Goal: Task Accomplishment & Management: Complete application form

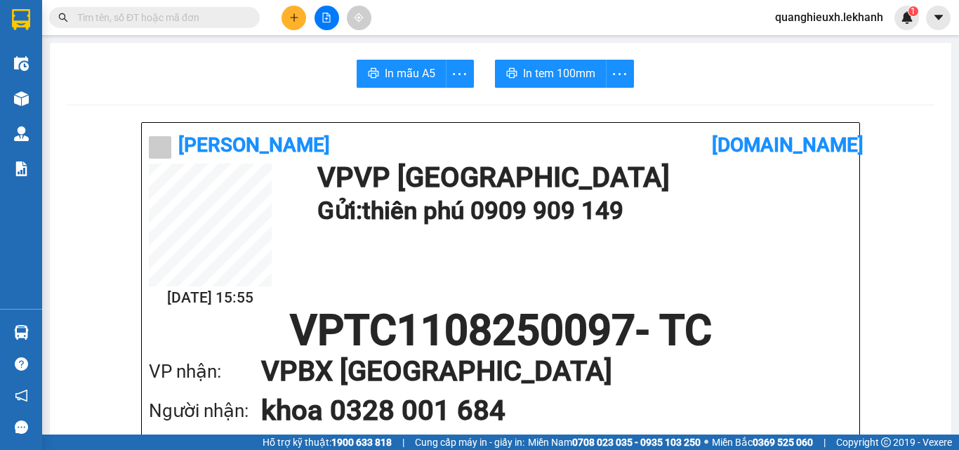
click at [284, 13] on button at bounding box center [293, 18] width 25 height 25
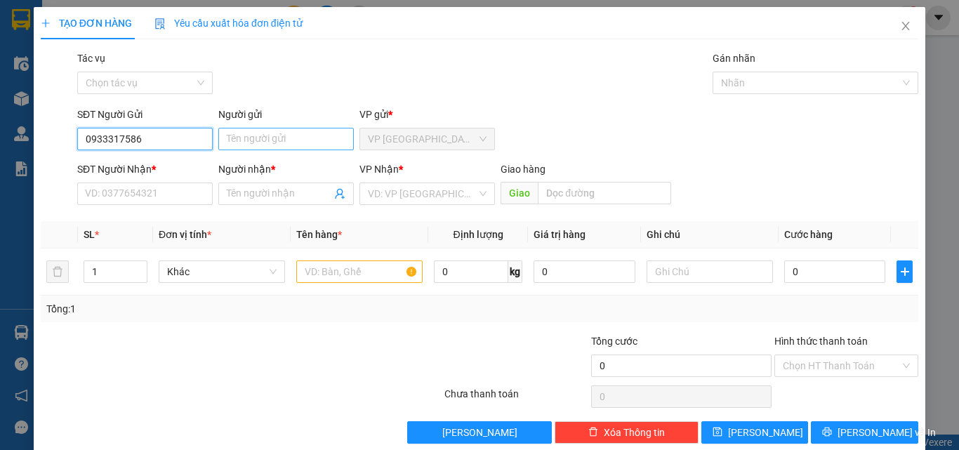
type input "0933317586"
click at [304, 148] on input "Người gửi" at bounding box center [285, 139] width 135 height 22
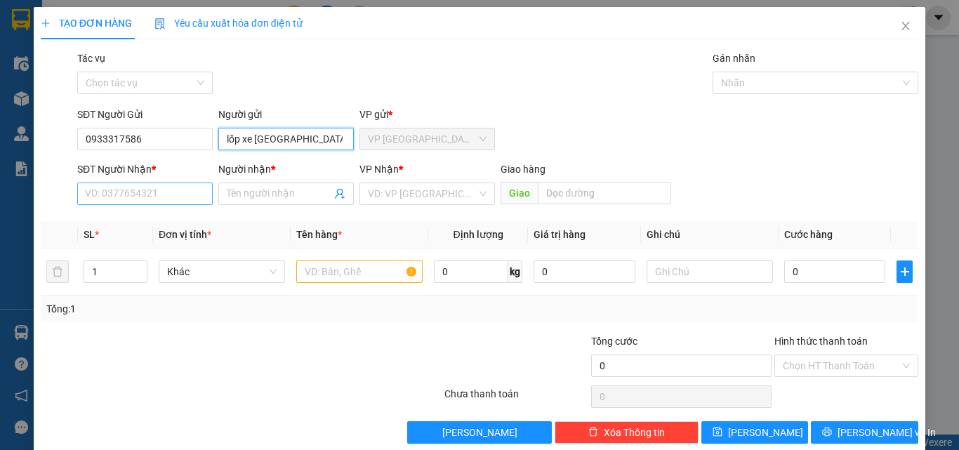
type input "lốp xe [GEOGRAPHIC_DATA]"
click at [173, 189] on input "SĐT Người Nhận *" at bounding box center [144, 193] width 135 height 22
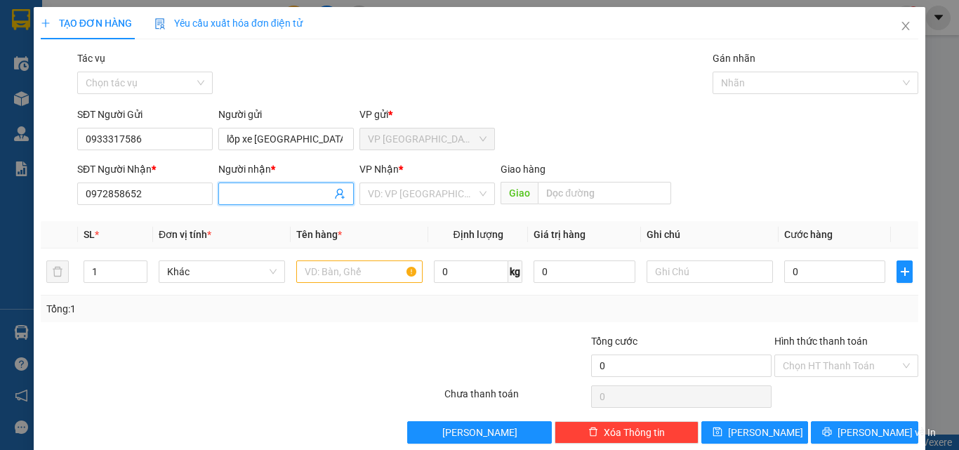
click at [266, 189] on input "Người nhận *" at bounding box center [279, 193] width 105 height 15
click at [165, 201] on input "0972858652" at bounding box center [144, 193] width 135 height 22
type input "0972858650"
click at [278, 191] on input "Người nhận *" at bounding box center [279, 193] width 105 height 15
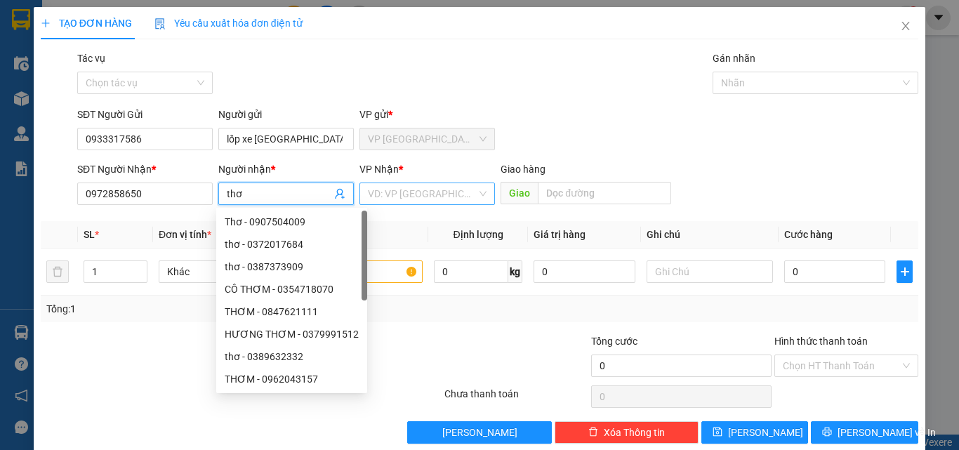
type input "thơ"
click at [401, 200] on input "search" at bounding box center [422, 193] width 109 height 21
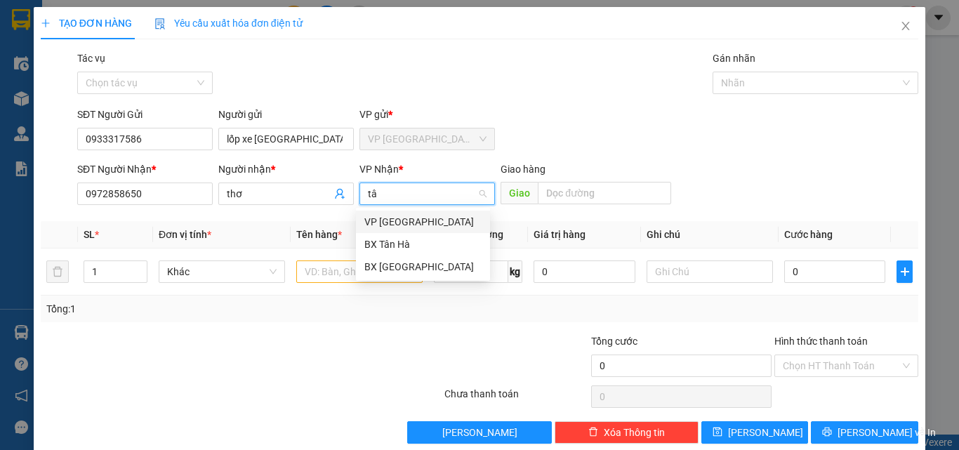
type input "tân"
click at [415, 261] on div "BX [GEOGRAPHIC_DATA]" at bounding box center [422, 266] width 117 height 15
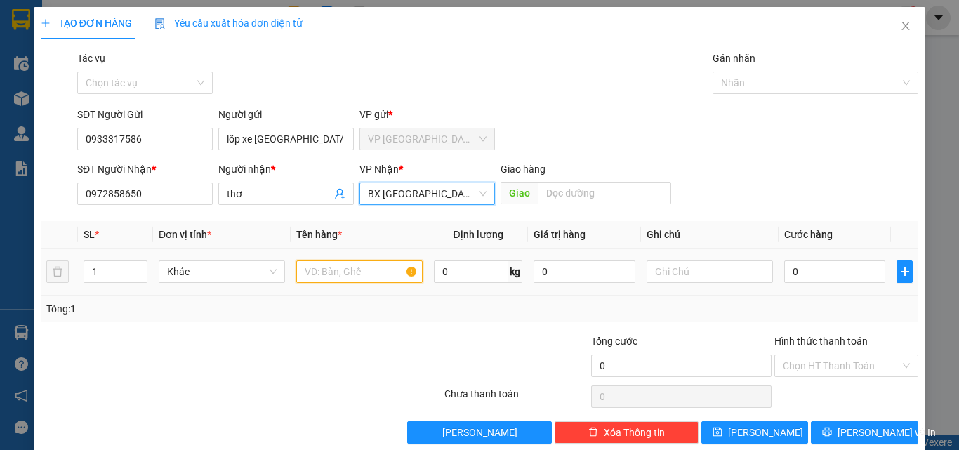
click at [366, 269] on input "text" at bounding box center [359, 271] width 126 height 22
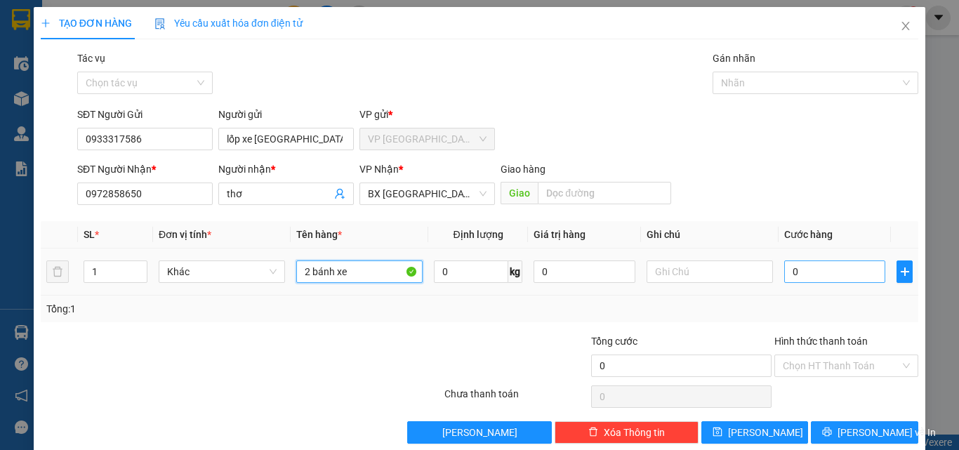
type input "2 bánh xe"
click at [831, 268] on input "0" at bounding box center [834, 271] width 101 height 22
type input "1"
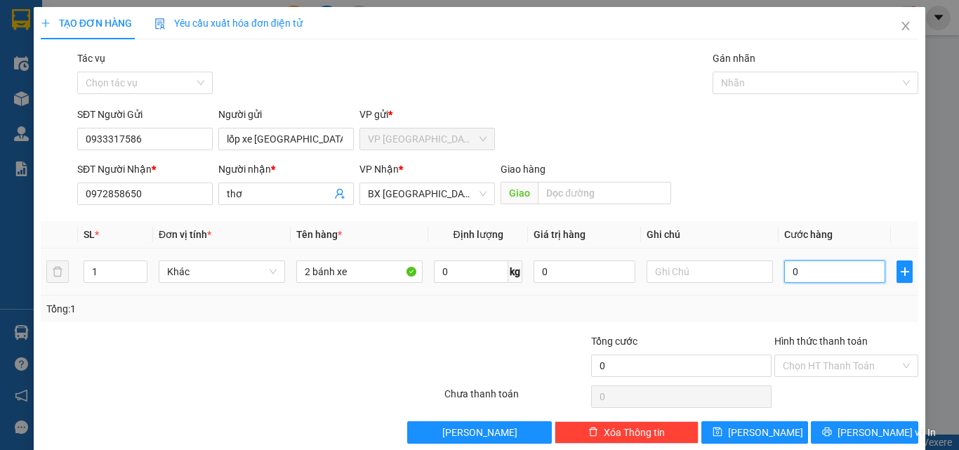
type input "1"
type input "14"
type input "140"
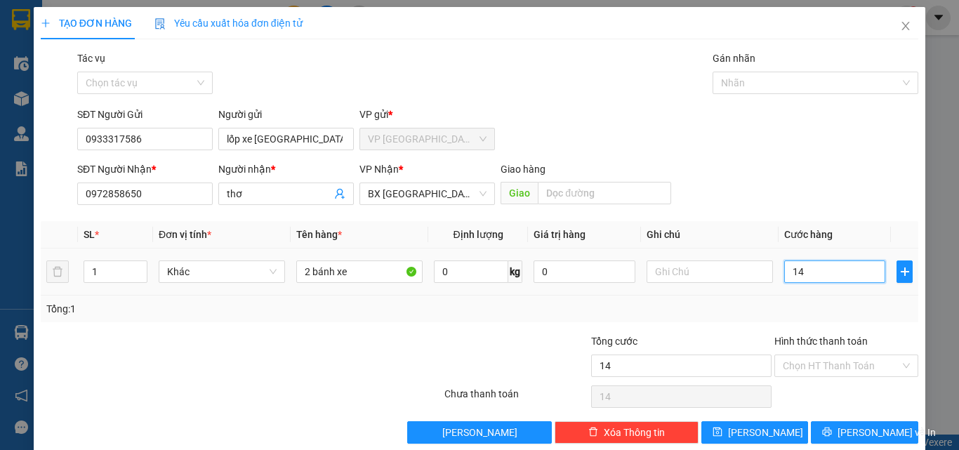
type input "140"
type input "140.000"
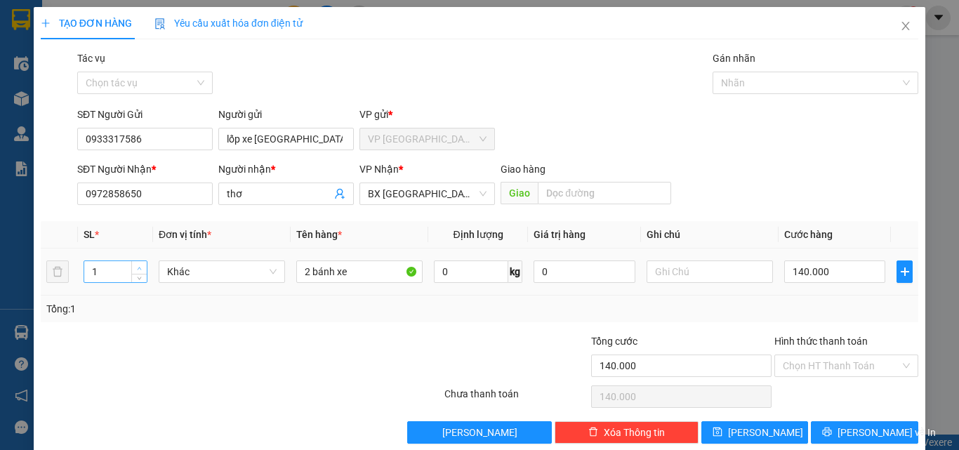
click at [139, 269] on icon "up" at bounding box center [139, 268] width 5 height 5
type input "2"
click at [139, 266] on icon "up" at bounding box center [139, 268] width 5 height 5
click at [870, 432] on span "[PERSON_NAME] và In" at bounding box center [886, 432] width 98 height 15
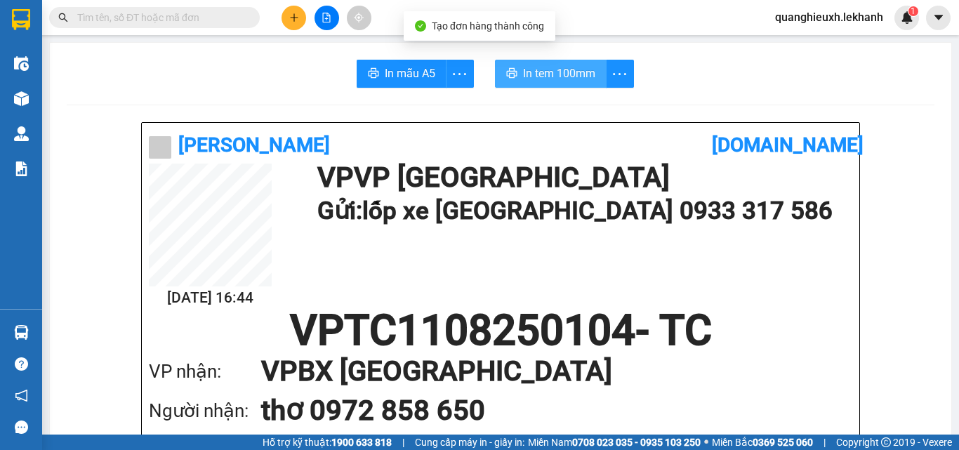
click at [565, 67] on span "In tem 100mm" at bounding box center [559, 74] width 72 height 18
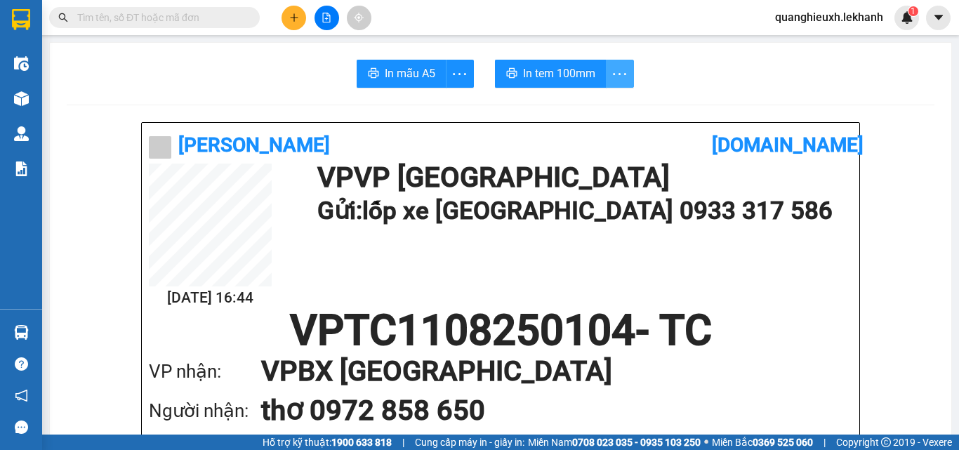
click at [606, 76] on span "more" at bounding box center [619, 74] width 27 height 18
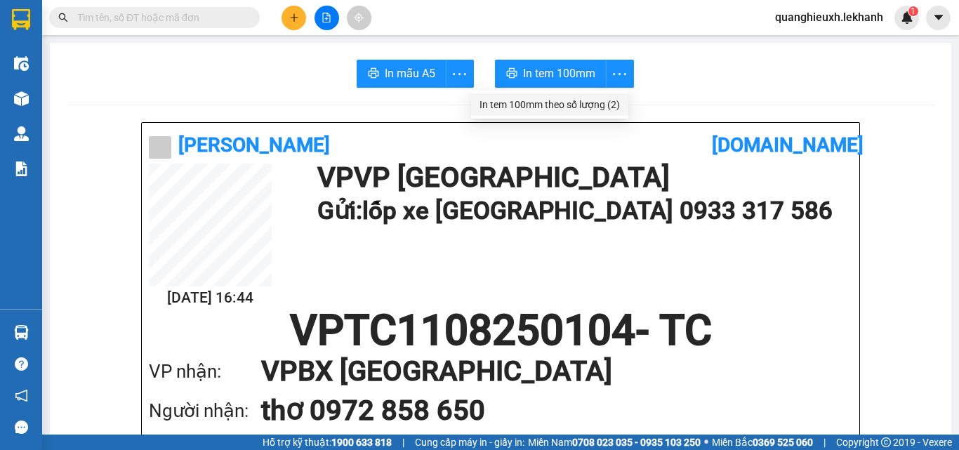
click at [604, 107] on div "In tem 100mm theo số lượng (2)" at bounding box center [549, 104] width 140 height 15
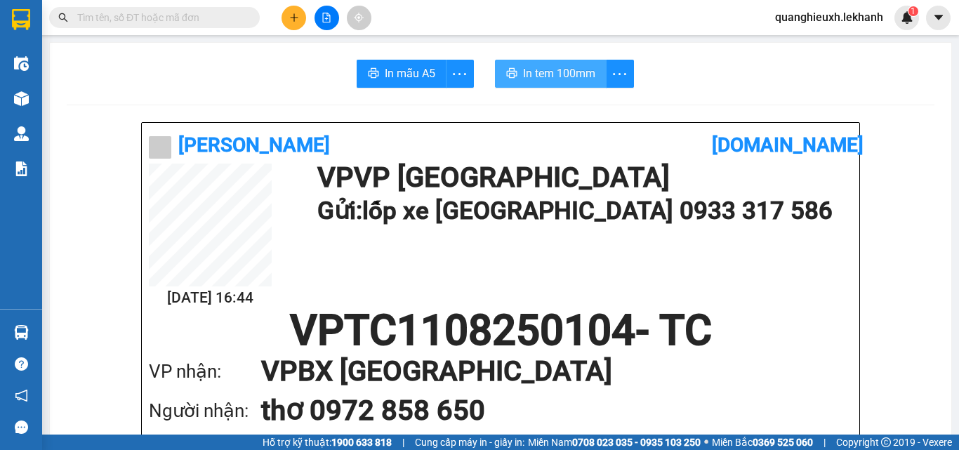
click at [543, 72] on span "In tem 100mm" at bounding box center [559, 74] width 72 height 18
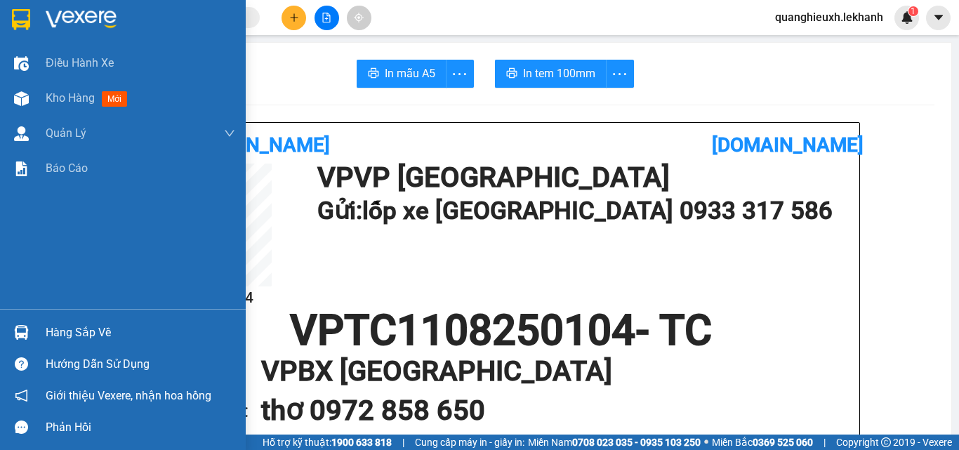
click at [97, 13] on img at bounding box center [81, 19] width 71 height 21
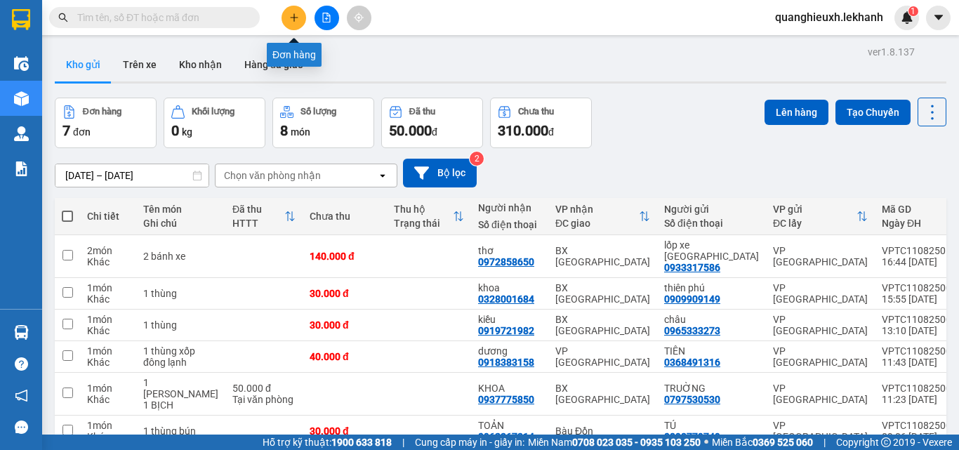
click at [291, 11] on button at bounding box center [293, 18] width 25 height 25
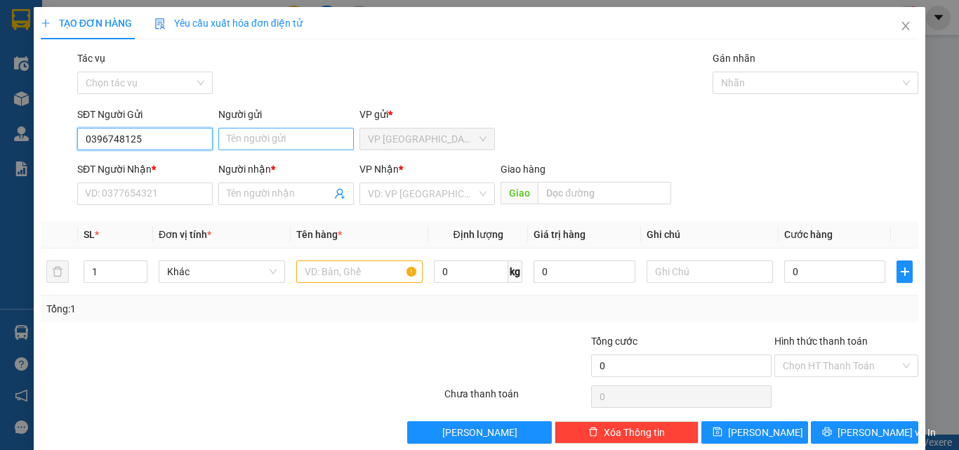
type input "0396748125"
click at [244, 148] on input "Người gửi" at bounding box center [285, 139] width 135 height 22
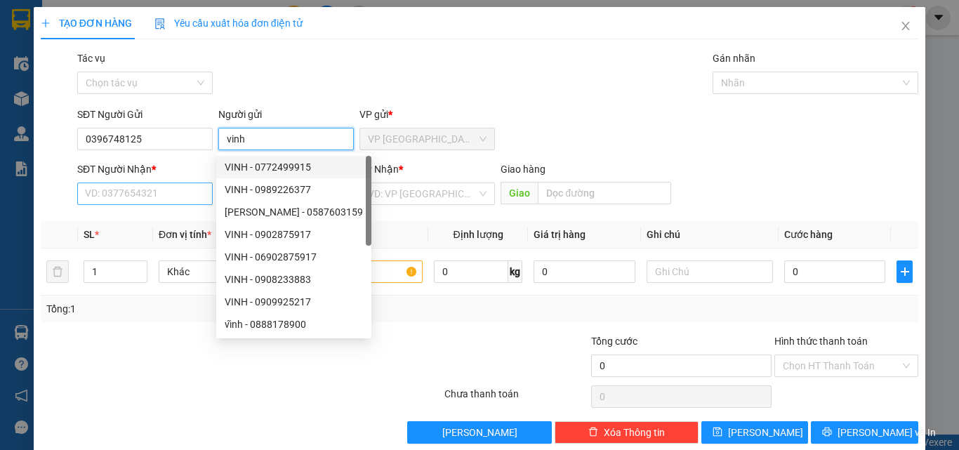
type input "vinh"
click at [153, 199] on input "SĐT Người Nhận *" at bounding box center [144, 193] width 135 height 22
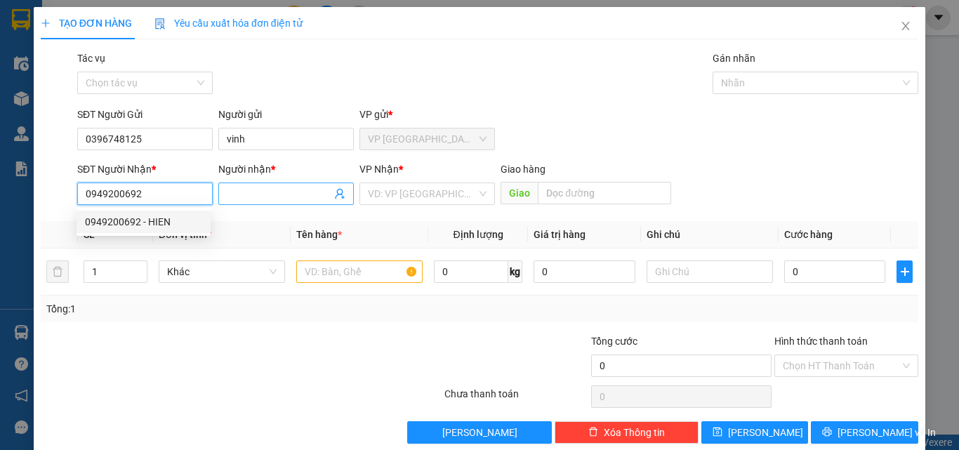
type input "0949200692"
click at [257, 189] on input "Người nhận *" at bounding box center [279, 193] width 105 height 15
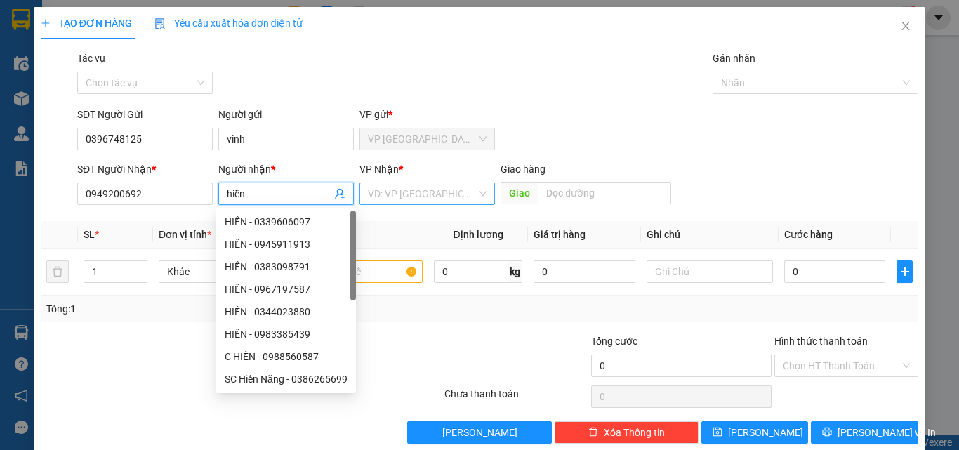
type input "hiền"
click at [397, 197] on input "search" at bounding box center [422, 193] width 109 height 21
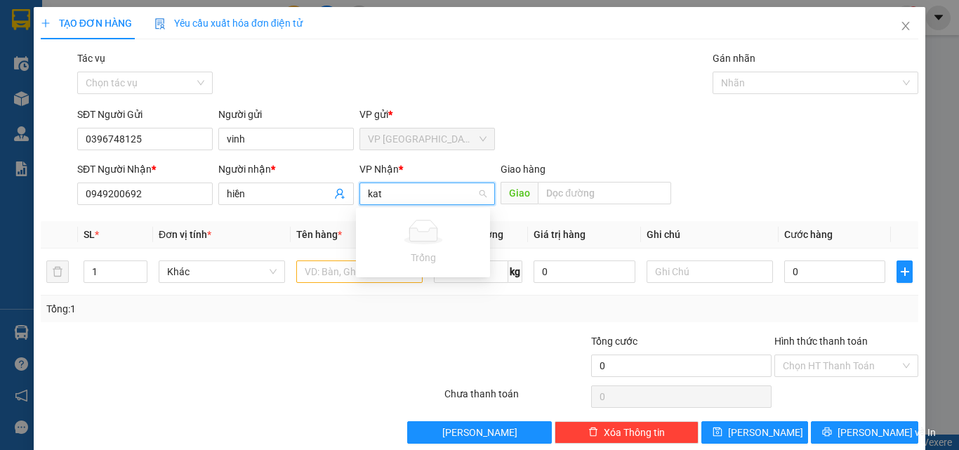
type input "ka"
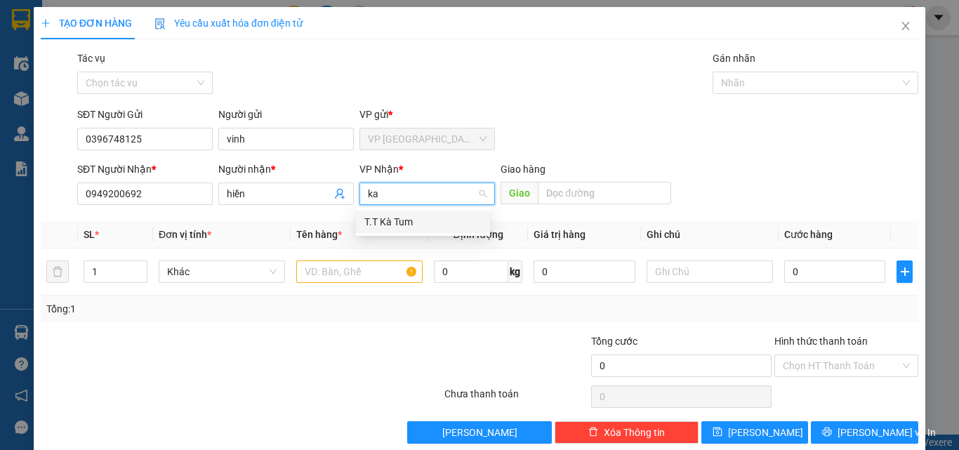
click at [411, 218] on div "T.T Kà Tum" at bounding box center [422, 221] width 117 height 15
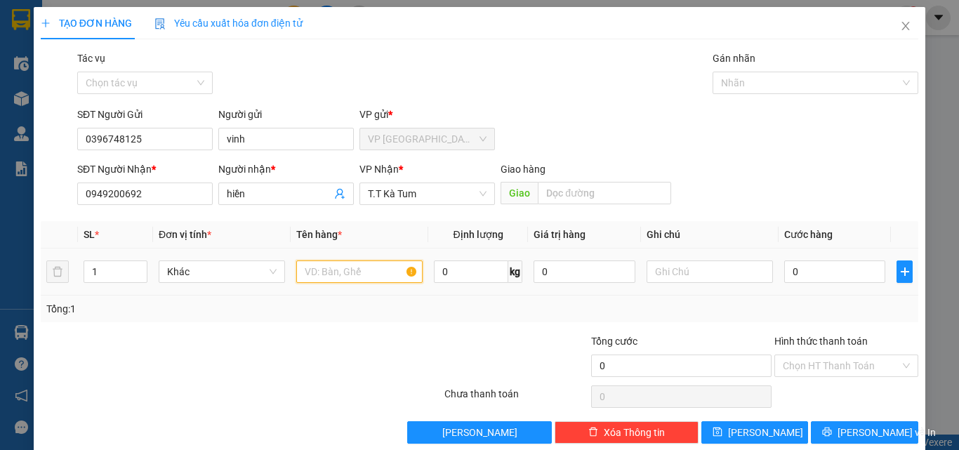
click at [363, 276] on input "text" at bounding box center [359, 271] width 126 height 22
click at [141, 264] on span "up" at bounding box center [139, 268] width 8 height 8
type input "3"
click at [337, 274] on input "text" at bounding box center [359, 271] width 126 height 22
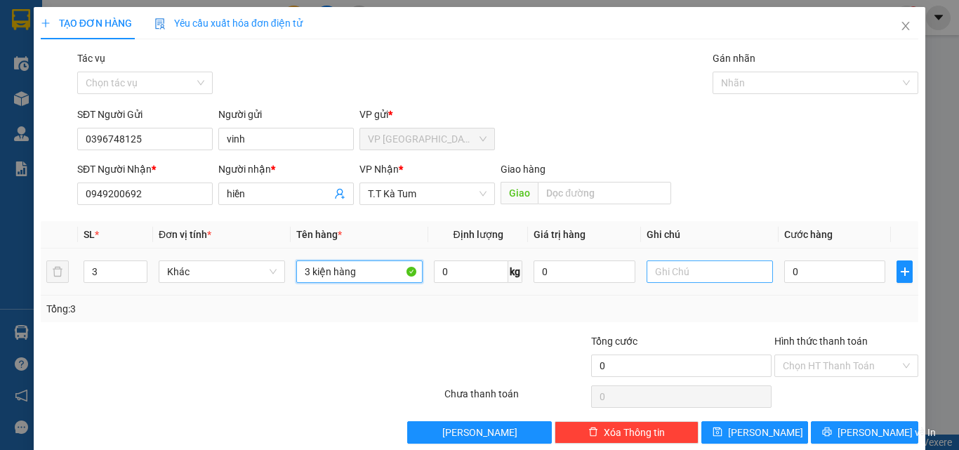
type input "3 kiện hàng"
click at [681, 270] on input "text" at bounding box center [709, 271] width 126 height 22
type input "mai nhận"
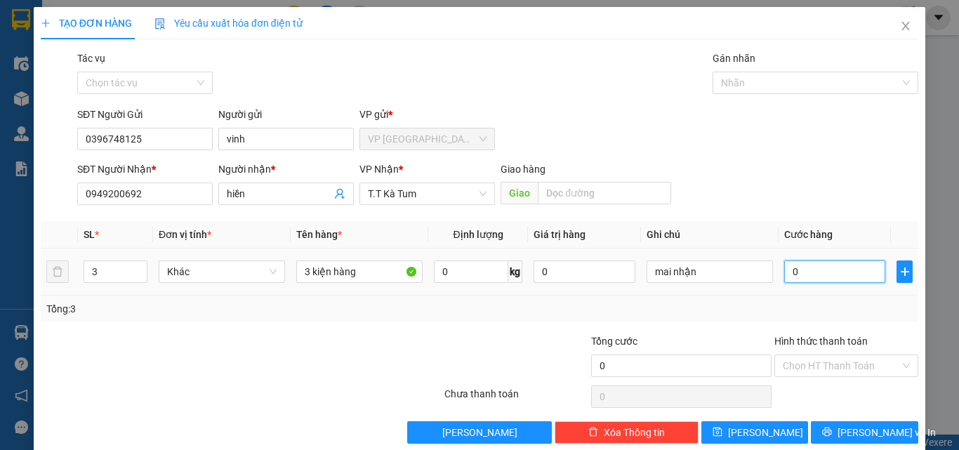
click at [789, 267] on input "0" at bounding box center [834, 271] width 101 height 22
type input "1"
type input "13"
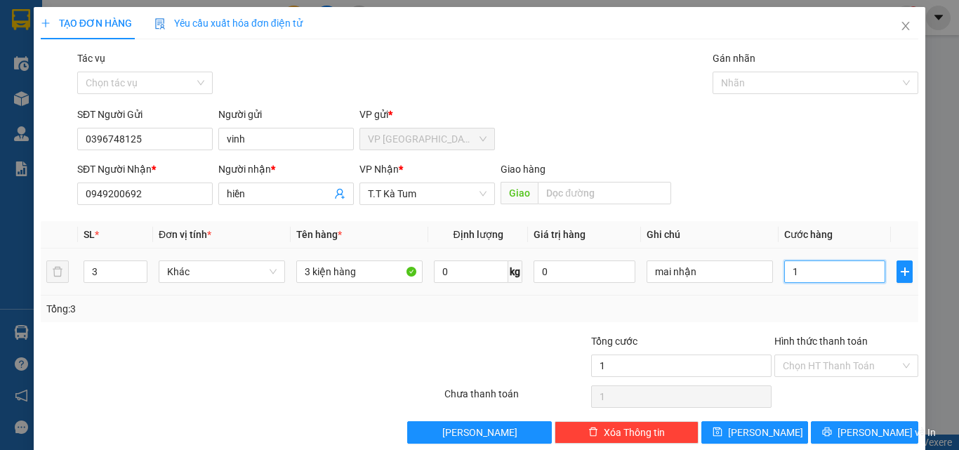
type input "13"
type input "130"
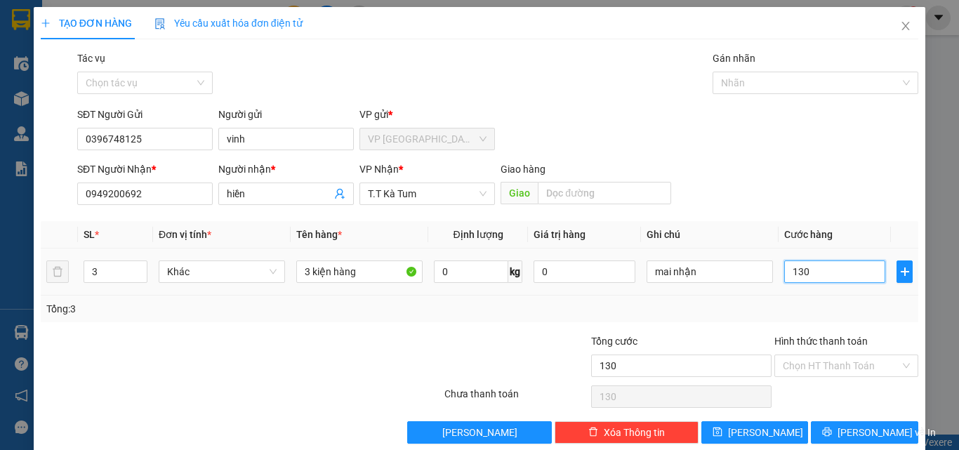
type input "13"
type input "1"
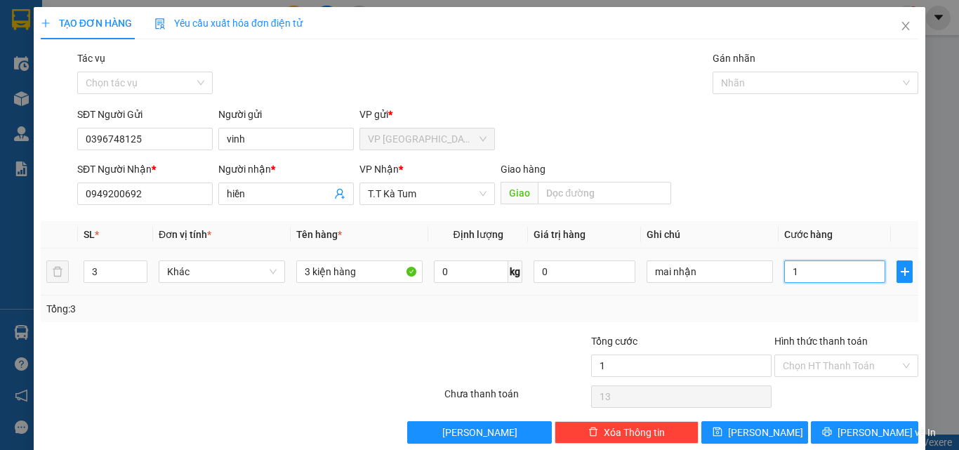
type input "1"
type input "12"
type input "120"
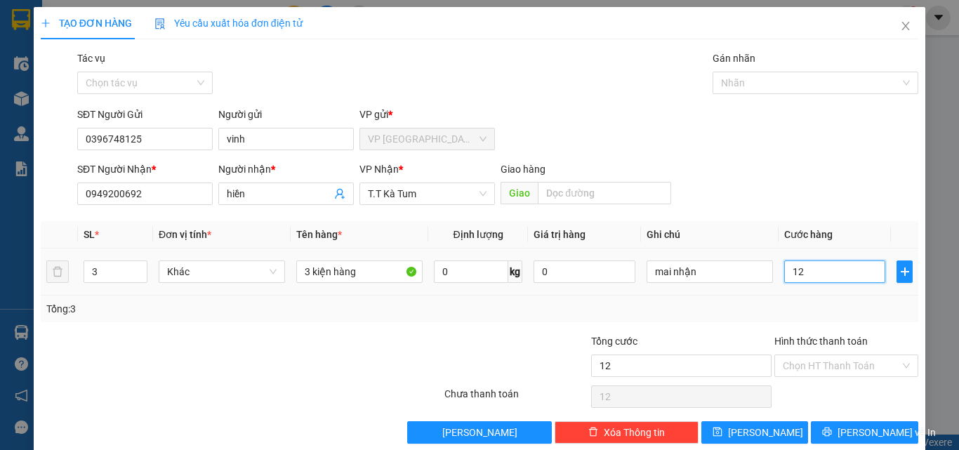
type input "120"
type input "1.200"
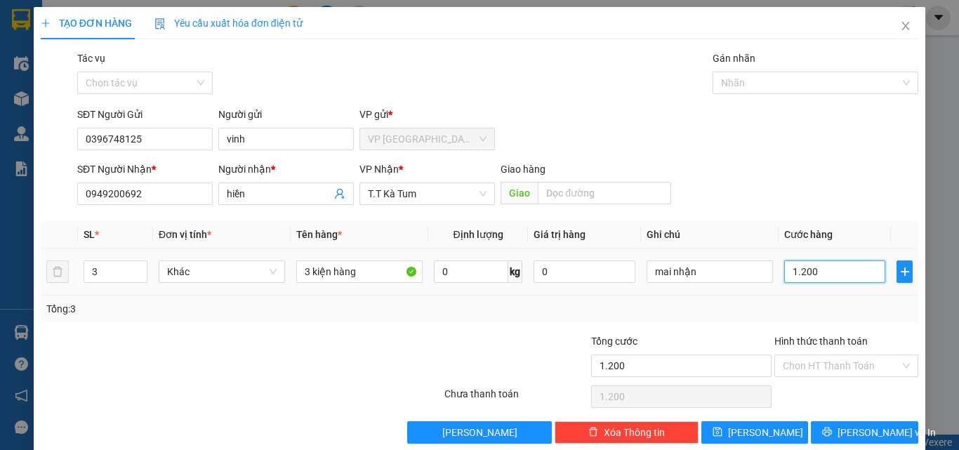
type input "12.000"
type input "1.200"
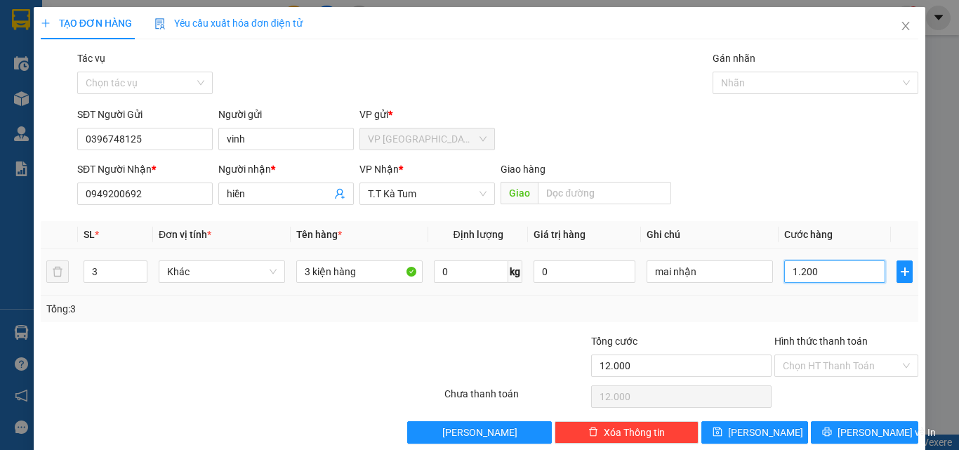
type input "1.200"
type input "120"
type input "12"
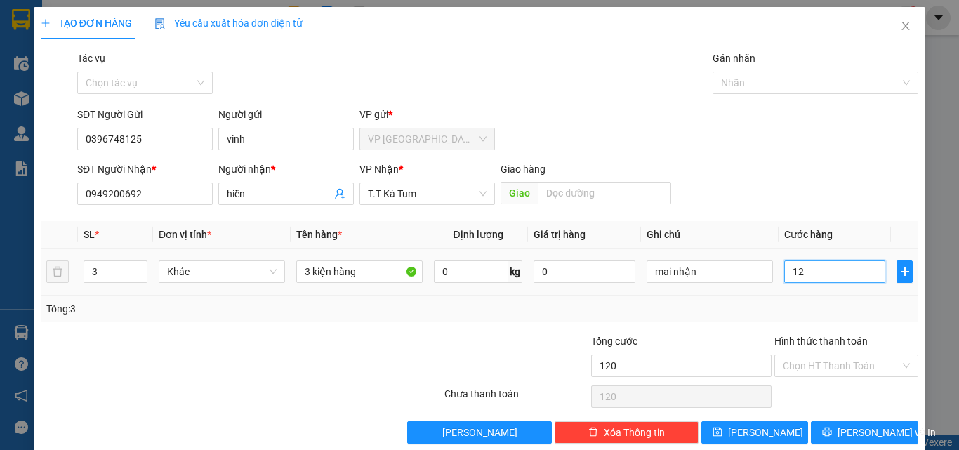
type input "12"
type input "1"
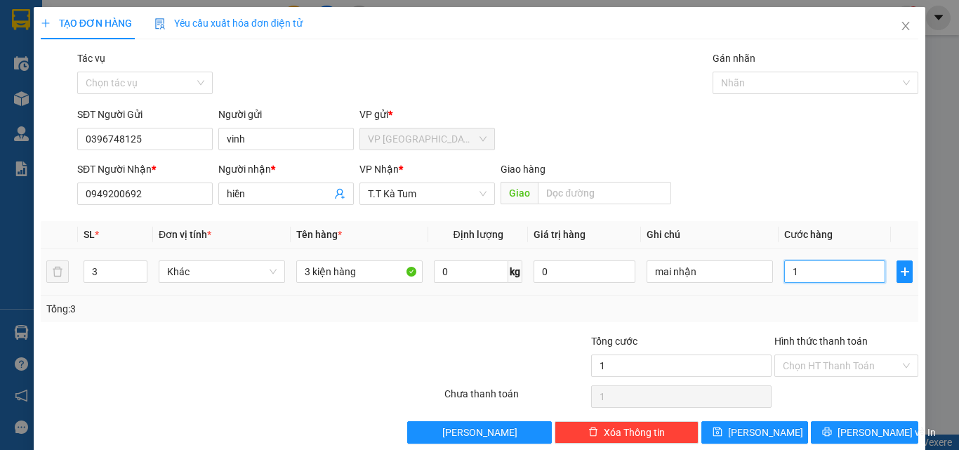
type input "13"
type input "130"
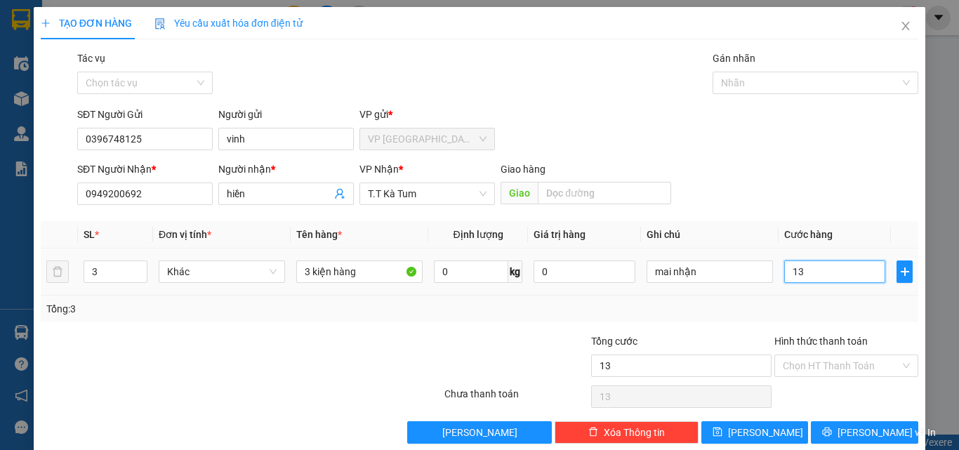
type input "130"
type input "1.300"
type input "13.000"
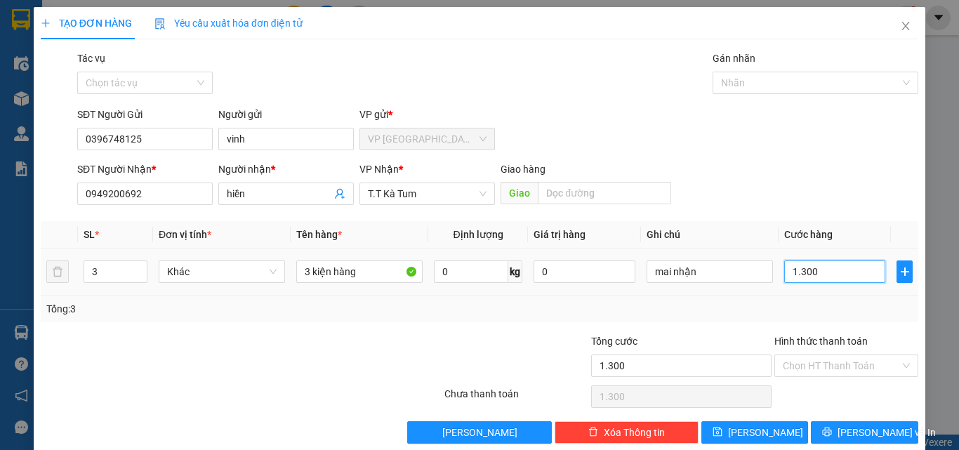
type input "13.000"
type input "130.000"
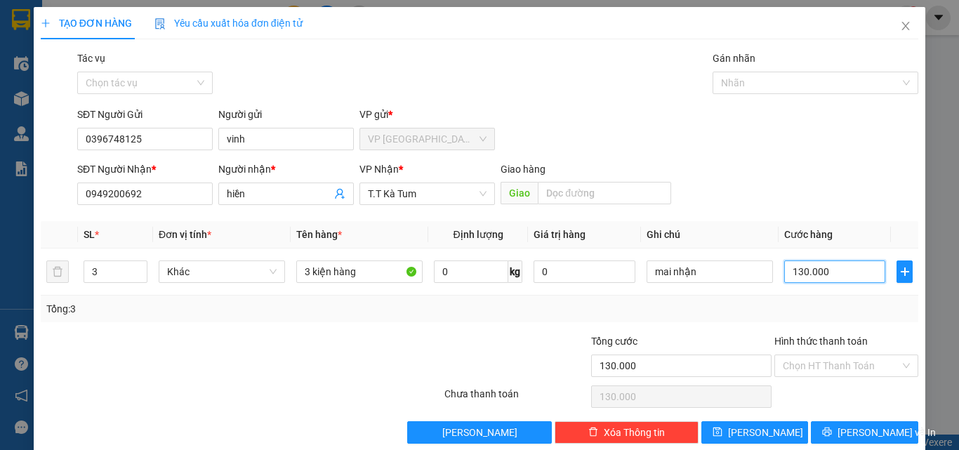
type input "130.000"
click at [743, 303] on div "Tổng: 3" at bounding box center [479, 308] width 866 height 15
click at [796, 364] on input "Hình thức thanh toán" at bounding box center [841, 365] width 117 height 21
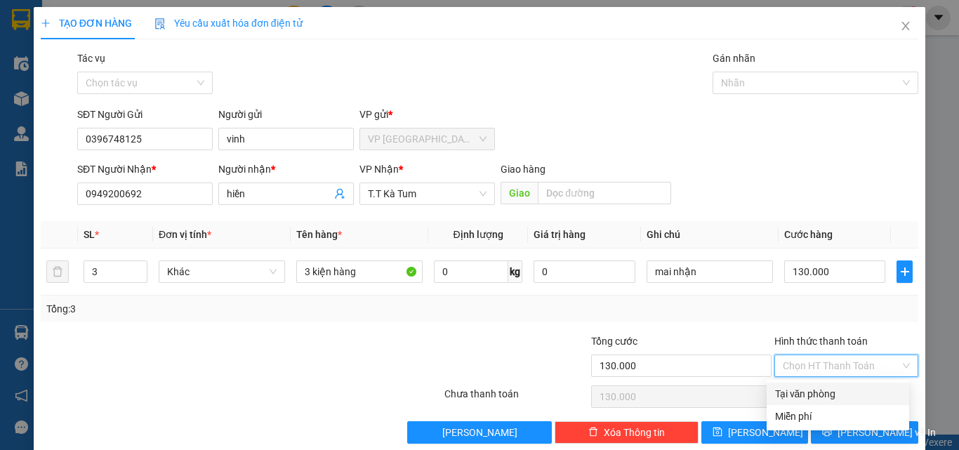
click at [754, 310] on div "Tổng: 3" at bounding box center [479, 308] width 866 height 15
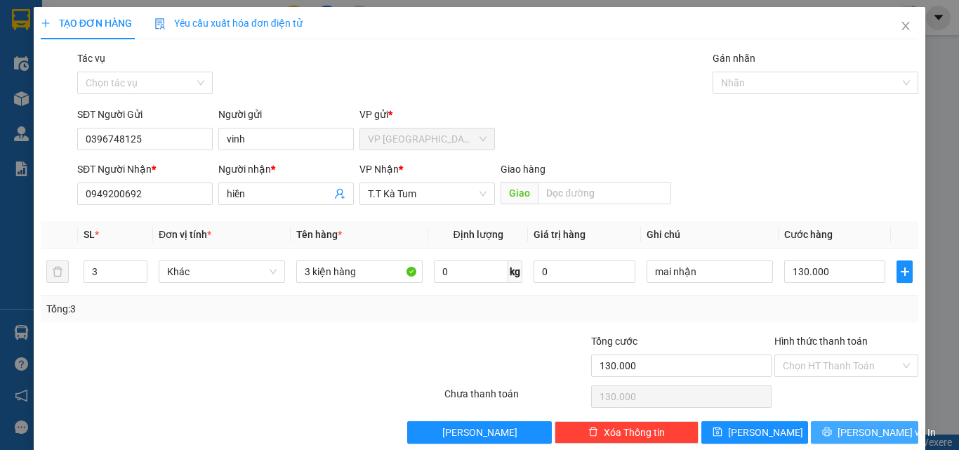
click at [851, 435] on span "[PERSON_NAME] và In" at bounding box center [886, 432] width 98 height 15
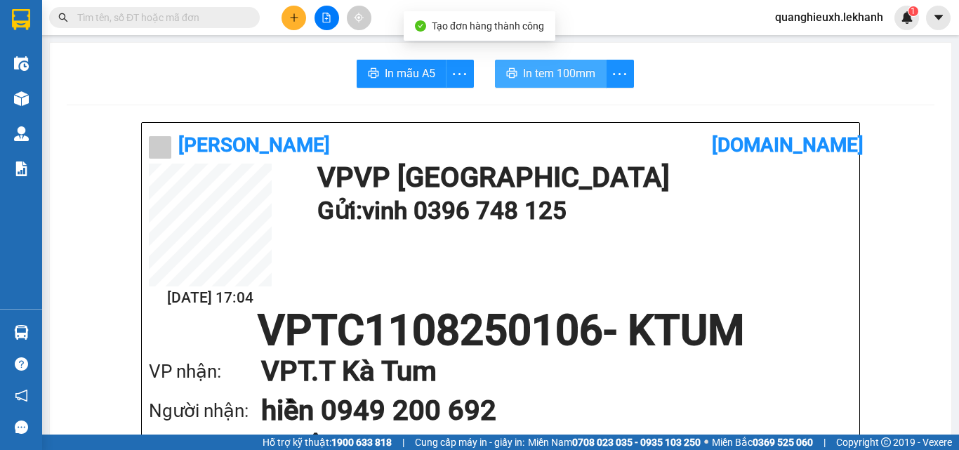
click at [580, 71] on span "In tem 100mm" at bounding box center [559, 74] width 72 height 18
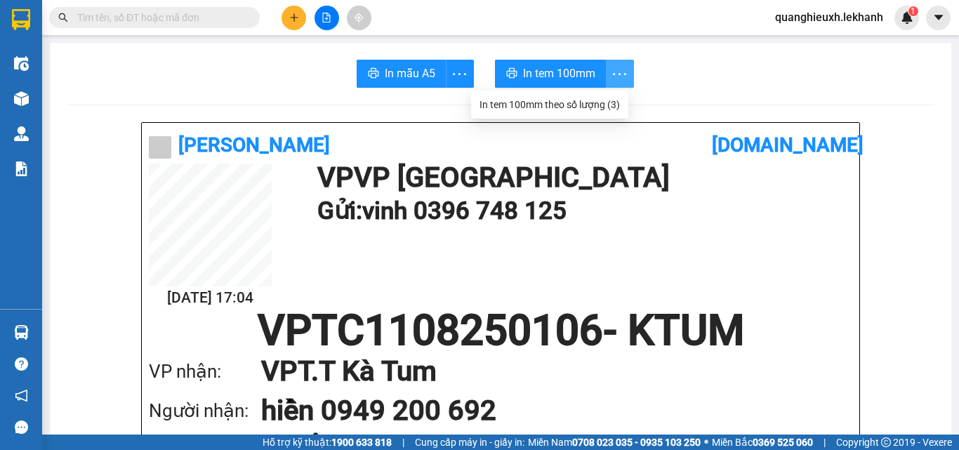
click at [611, 68] on icon "more" at bounding box center [620, 74] width 18 height 18
click at [608, 107] on div "In tem 100mm theo số lượng (3)" at bounding box center [549, 104] width 140 height 15
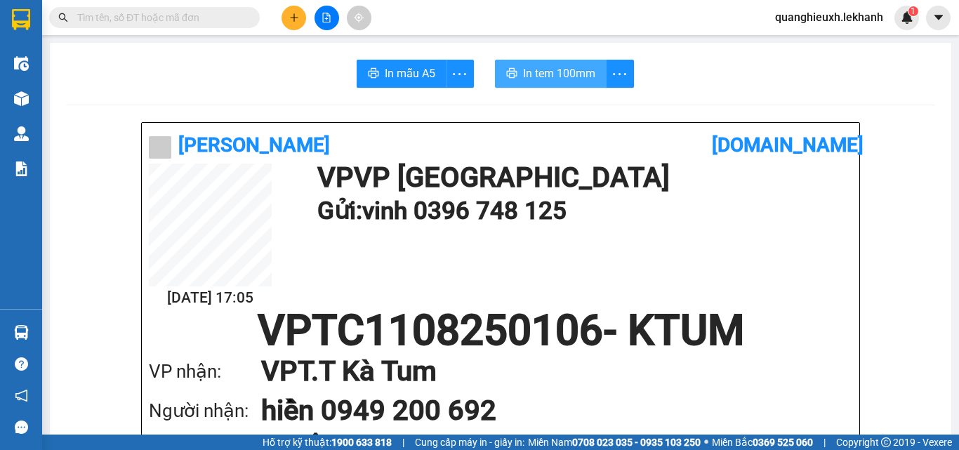
click at [557, 69] on span "In tem 100mm" at bounding box center [559, 74] width 72 height 18
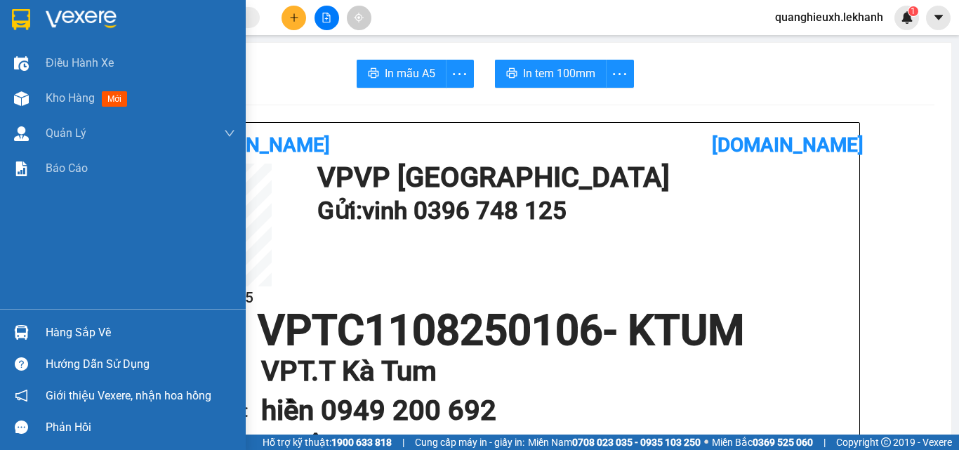
click at [67, 18] on img at bounding box center [81, 19] width 71 height 21
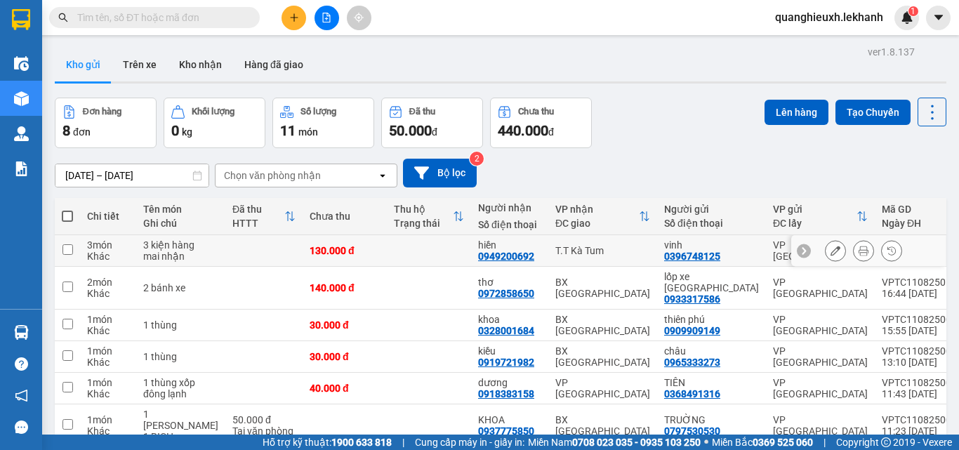
click at [853, 239] on button at bounding box center [863, 251] width 20 height 25
